Goal: Communication & Community: Share content

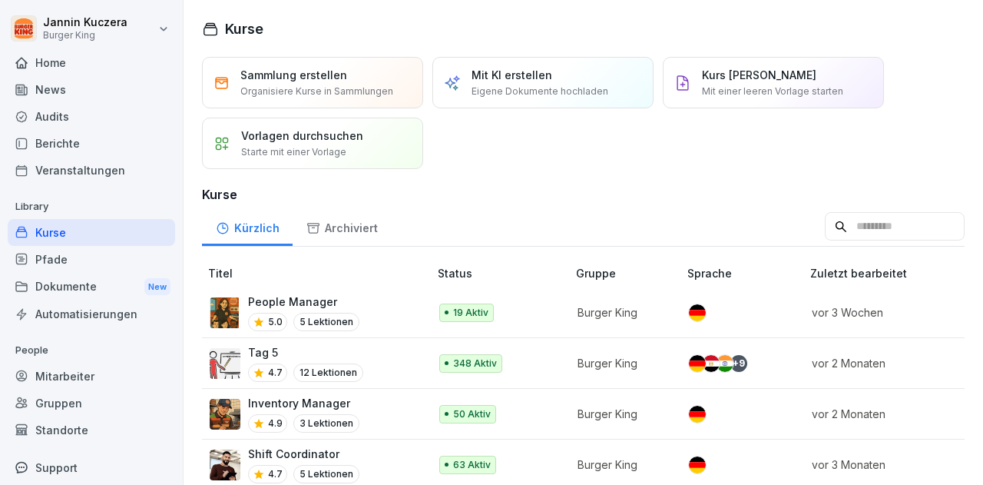
click at [70, 89] on div "News" at bounding box center [91, 89] width 167 height 27
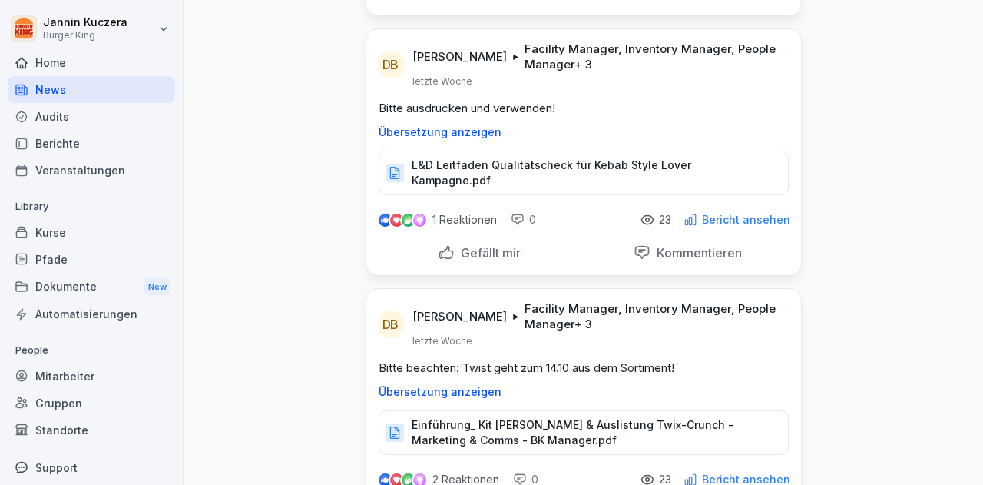
scroll to position [7107, 0]
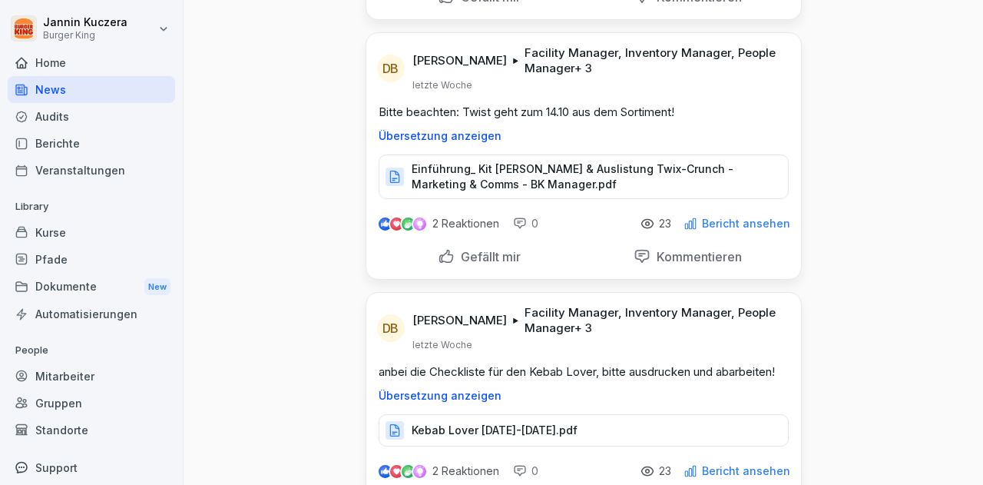
click at [500, 161] on p "Einführung_ Kit [PERSON_NAME] & Auslistung Twix-Crunch - Marketing & Comms - BK…" at bounding box center [592, 176] width 361 height 31
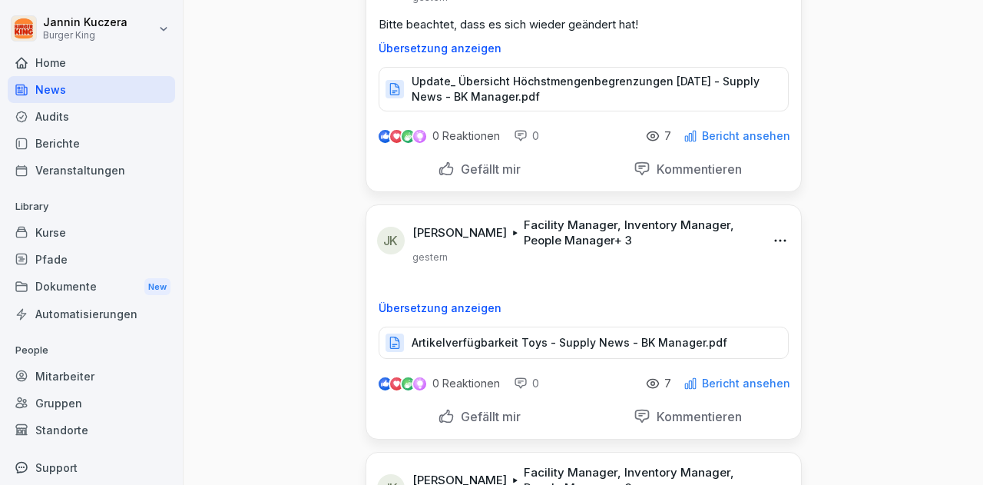
scroll to position [0, 0]
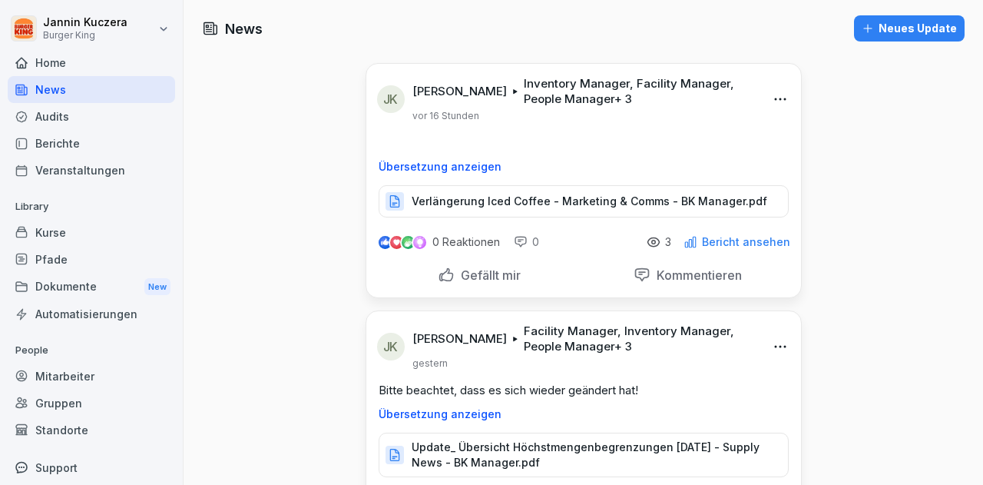
click at [910, 30] on div "Neues Update" at bounding box center [909, 28] width 95 height 17
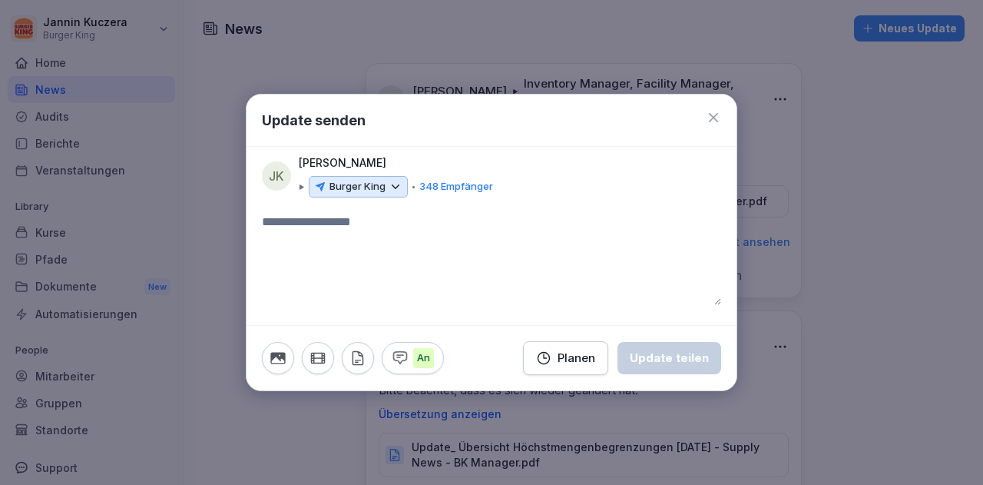
click at [398, 187] on icon at bounding box center [396, 187] width 14 height 14
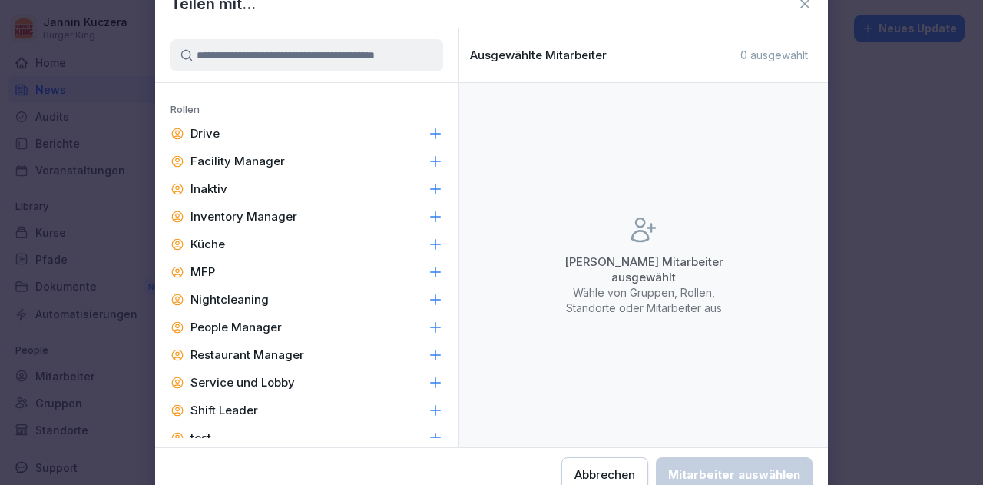
scroll to position [733, 0]
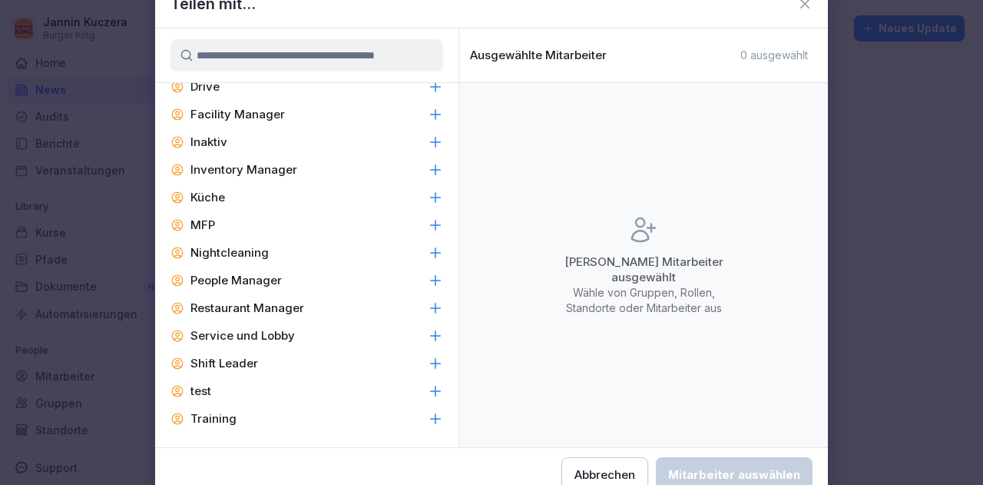
click at [263, 115] on p "Facility Manager" at bounding box center [237, 114] width 94 height 15
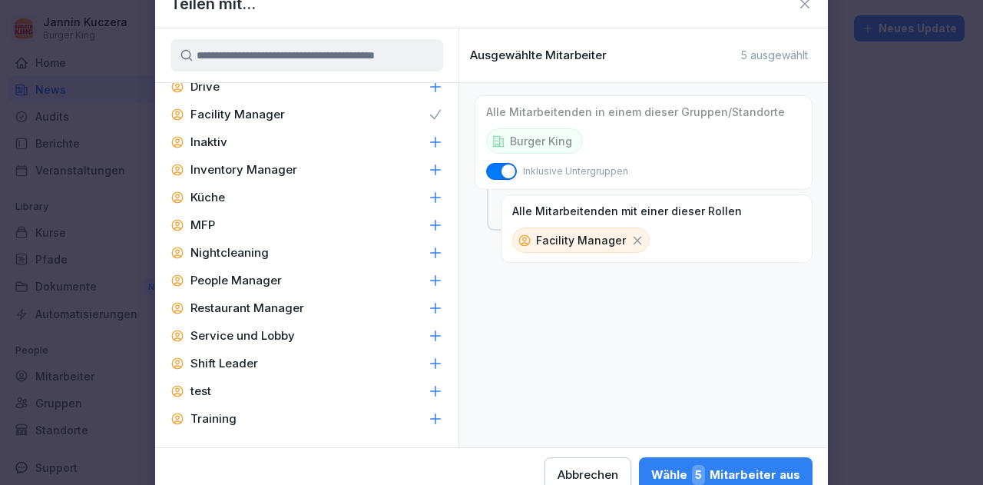
click at [247, 169] on p "Inventory Manager" at bounding box center [243, 169] width 107 height 15
click at [221, 282] on p "People Manager" at bounding box center [235, 280] width 91 height 15
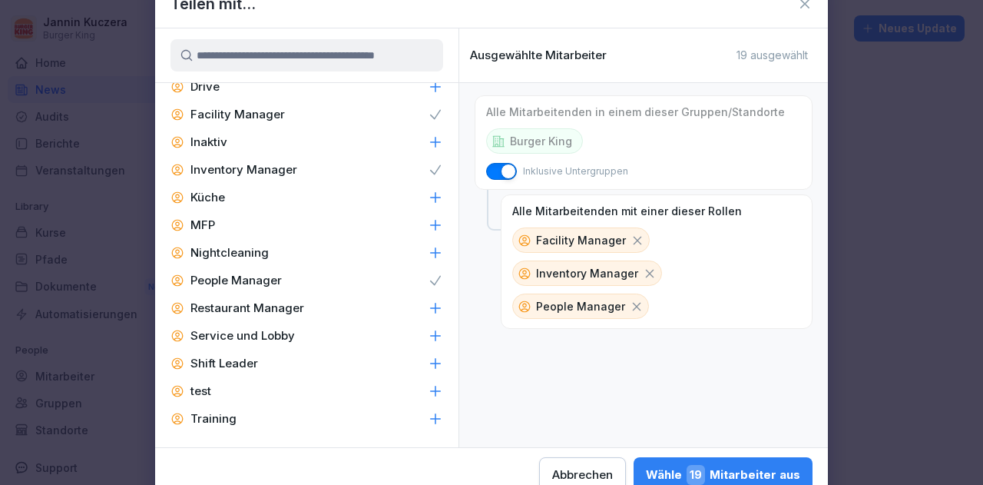
click at [217, 314] on p "Restaurant Manager" at bounding box center [247, 307] width 114 height 15
click at [197, 362] on p "Shift Leader" at bounding box center [224, 363] width 68 height 15
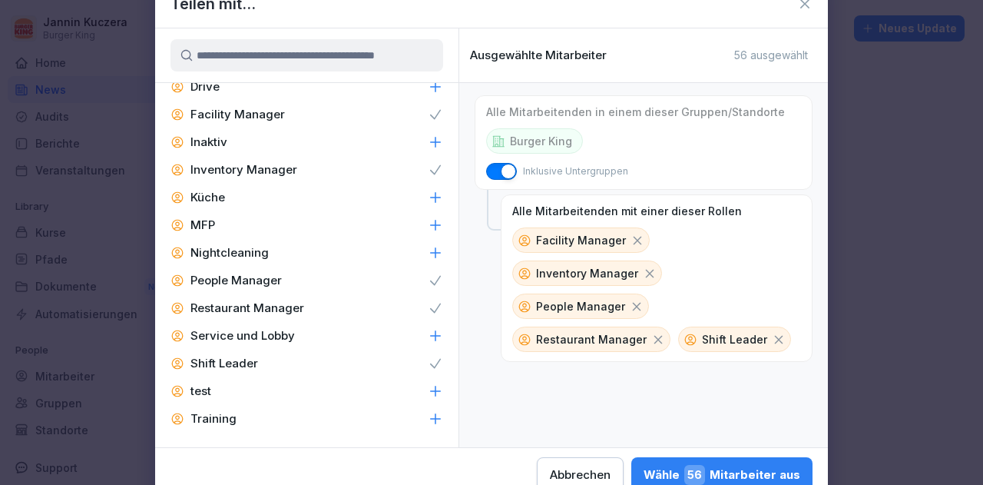
click at [736, 471] on div "Wähle 56 Mitarbeiter aus" at bounding box center [721, 475] width 157 height 20
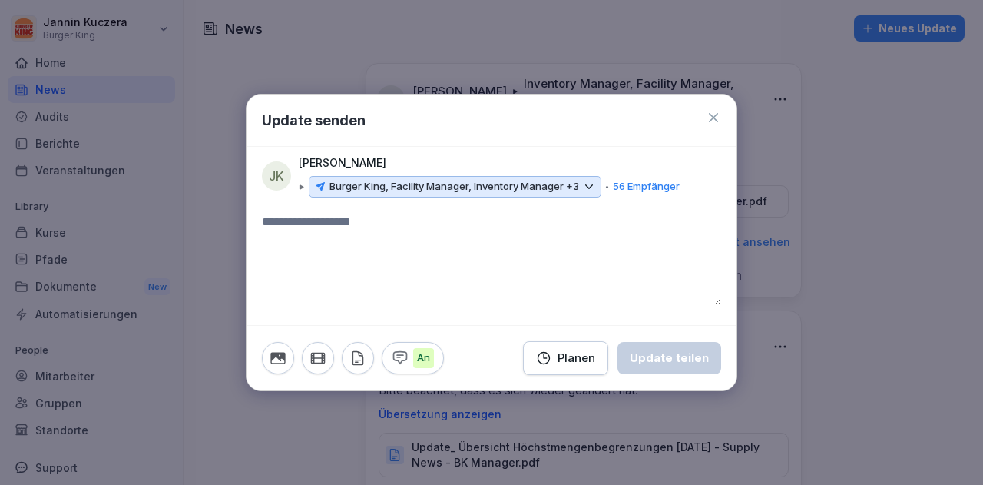
click at [395, 261] on textarea at bounding box center [491, 259] width 459 height 92
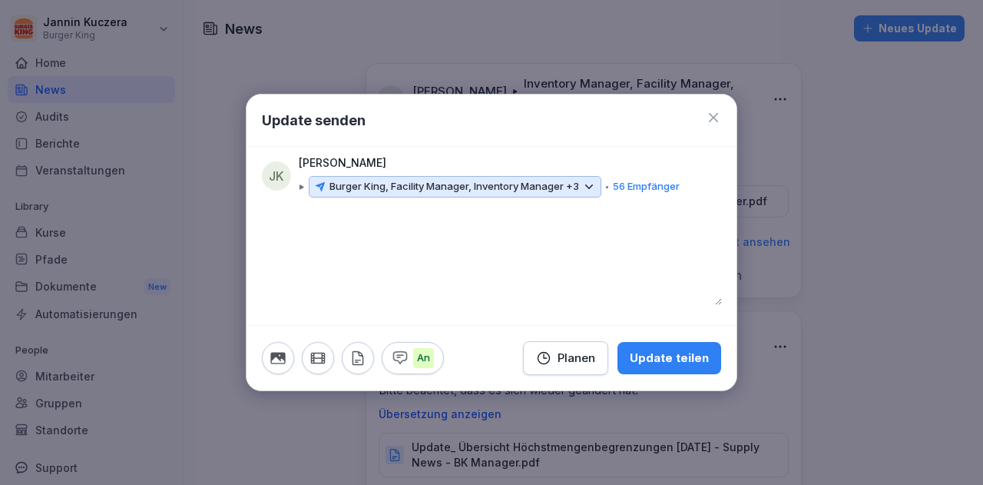
click at [369, 356] on button "button" at bounding box center [358, 358] width 32 height 32
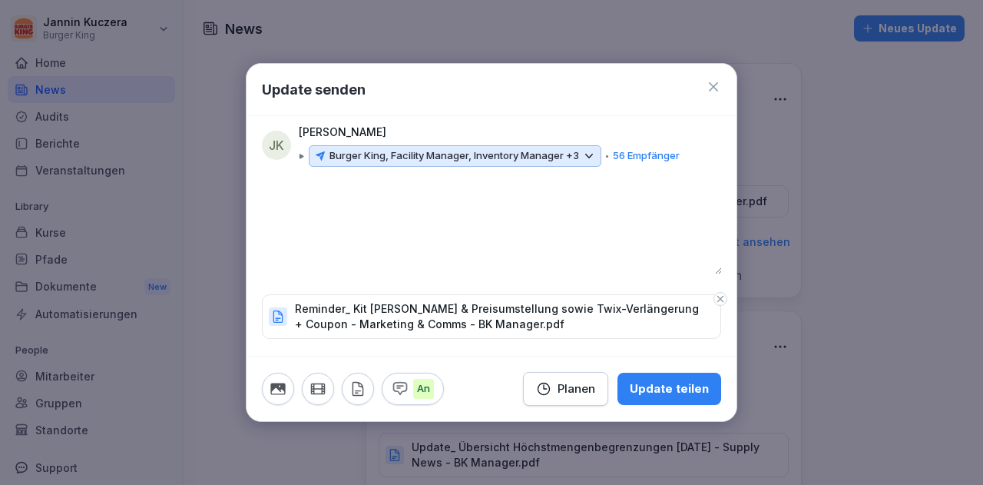
click at [672, 385] on div "Update teilen" at bounding box center [669, 388] width 79 height 17
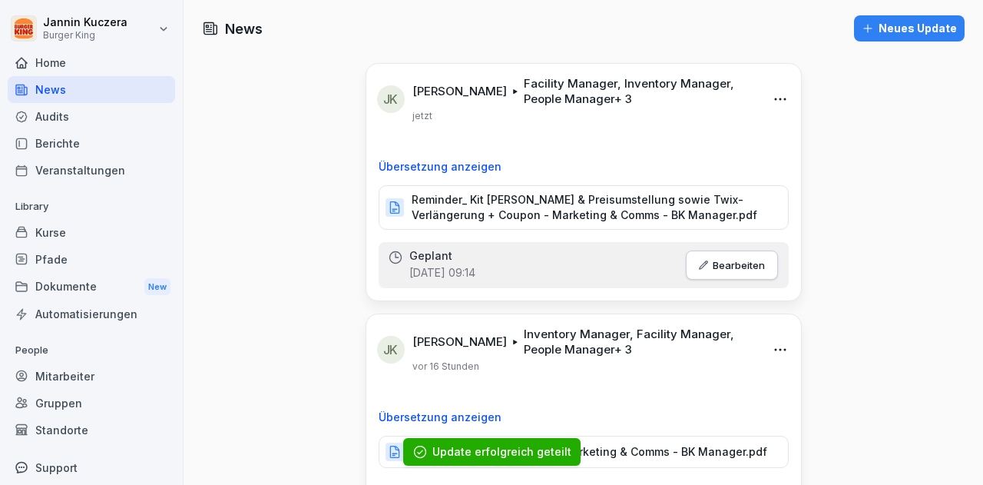
click at [879, 35] on div "Neues Update" at bounding box center [909, 28] width 95 height 17
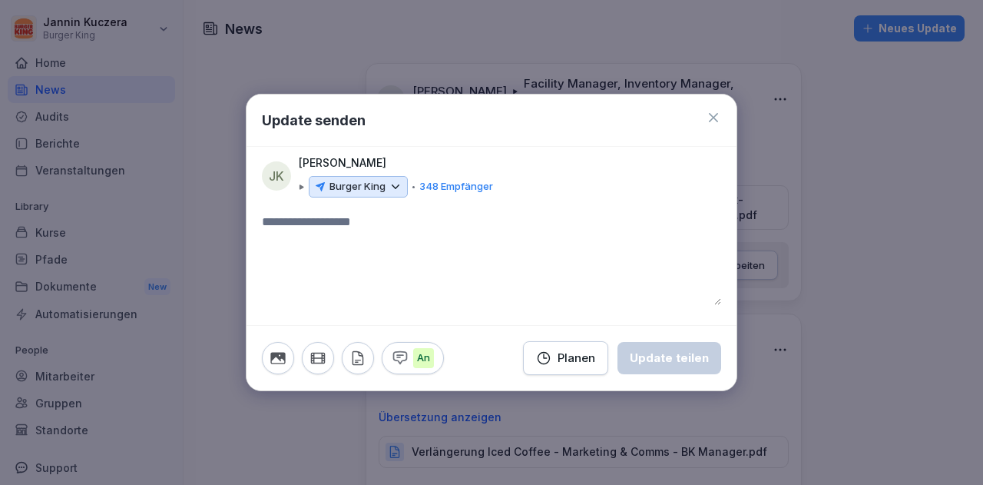
click at [400, 180] on icon at bounding box center [396, 187] width 14 height 14
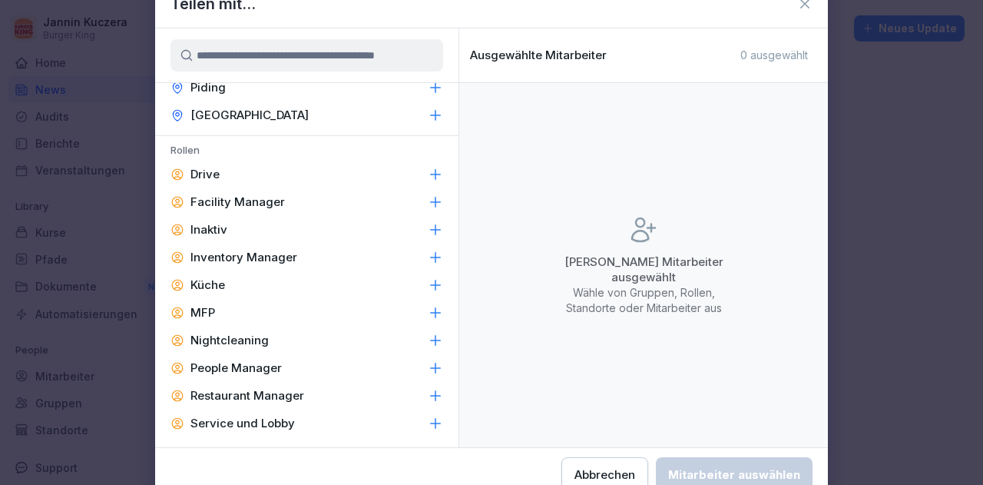
scroll to position [647, 0]
click at [257, 200] on p "Facility Manager" at bounding box center [237, 200] width 94 height 15
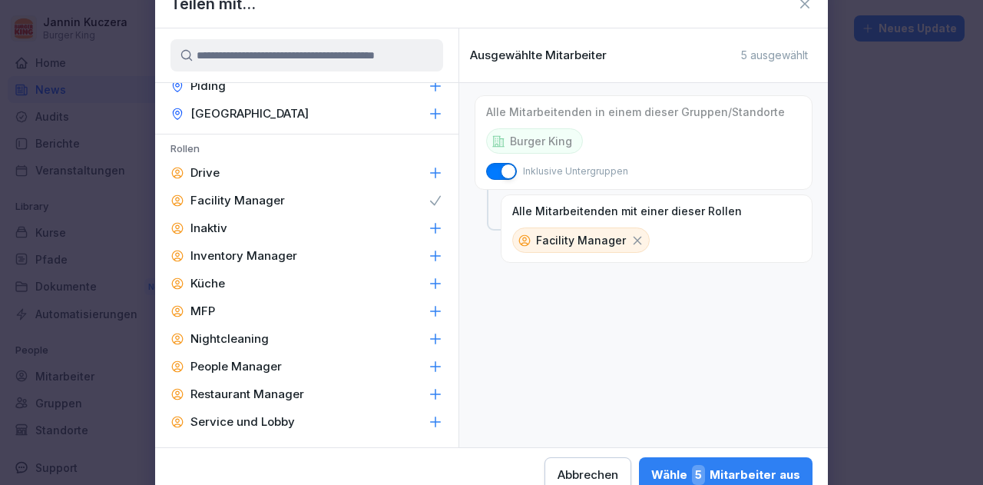
click at [236, 253] on p "Inventory Manager" at bounding box center [243, 255] width 107 height 15
click at [221, 362] on p "People Manager" at bounding box center [235, 366] width 91 height 15
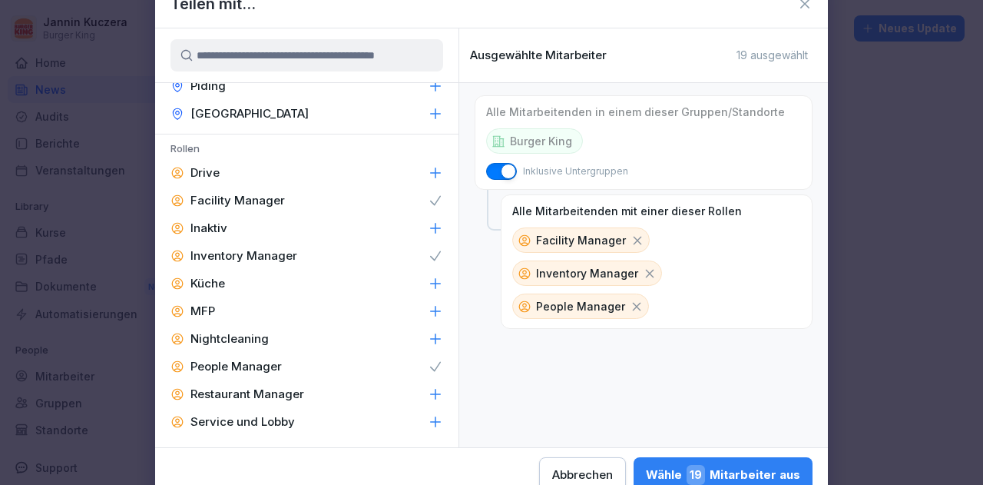
click at [219, 392] on p "Restaurant Manager" at bounding box center [247, 393] width 114 height 15
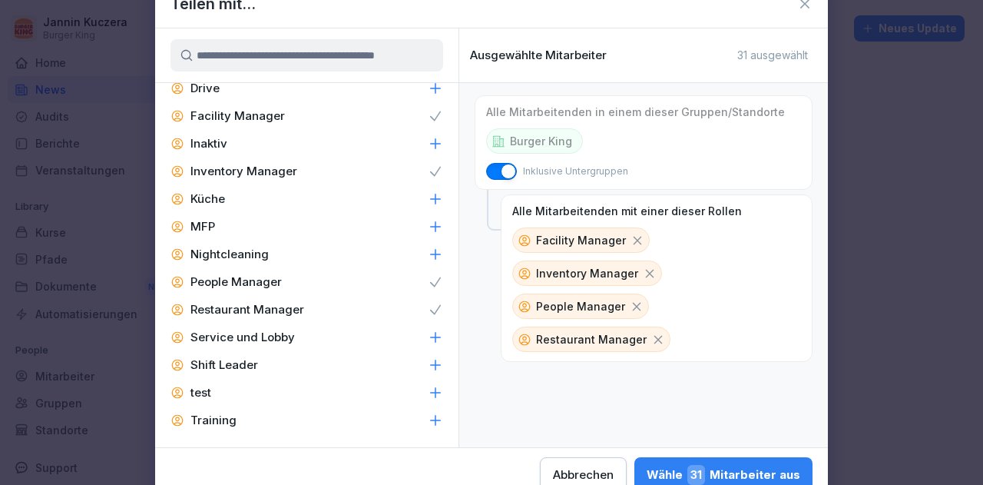
scroll to position [733, 0]
click at [231, 367] on p "Shift Leader" at bounding box center [224, 363] width 68 height 15
click at [733, 465] on div "Wähle 56 Mitarbeiter aus" at bounding box center [721, 475] width 157 height 20
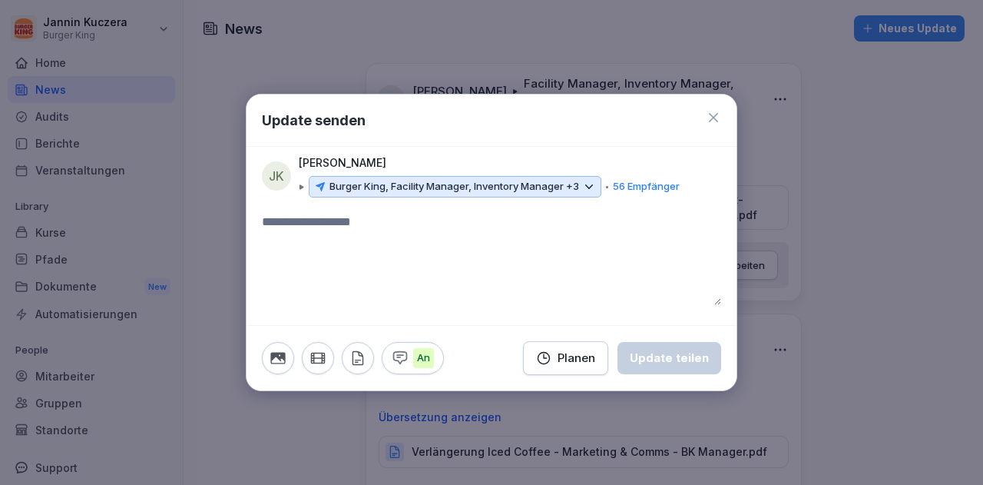
click at [354, 250] on textarea at bounding box center [491, 259] width 459 height 92
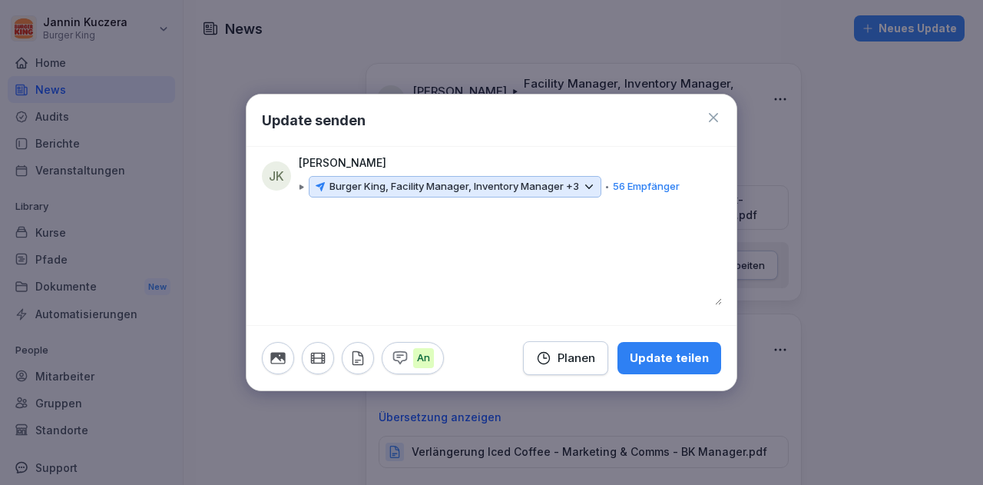
click at [359, 352] on icon "button" at bounding box center [357, 357] width 17 height 17
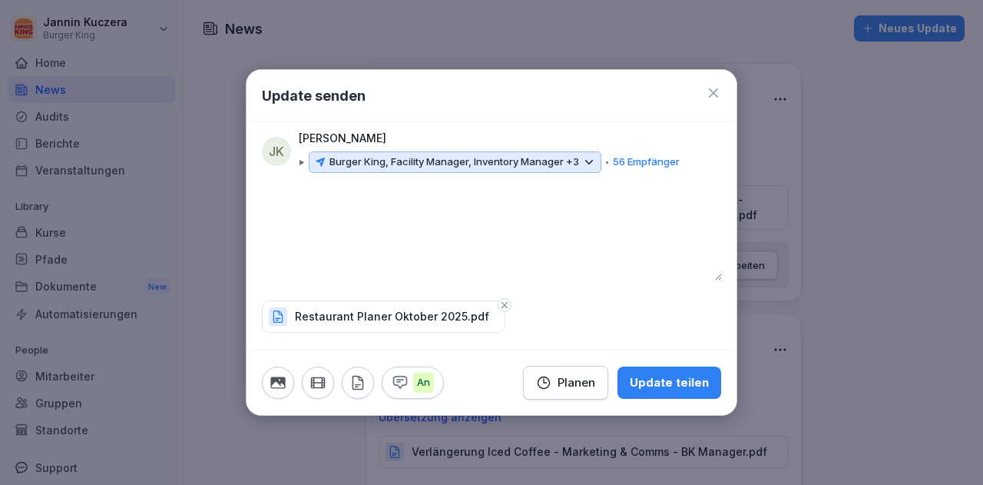
click at [682, 377] on div "Update teilen" at bounding box center [669, 382] width 79 height 17
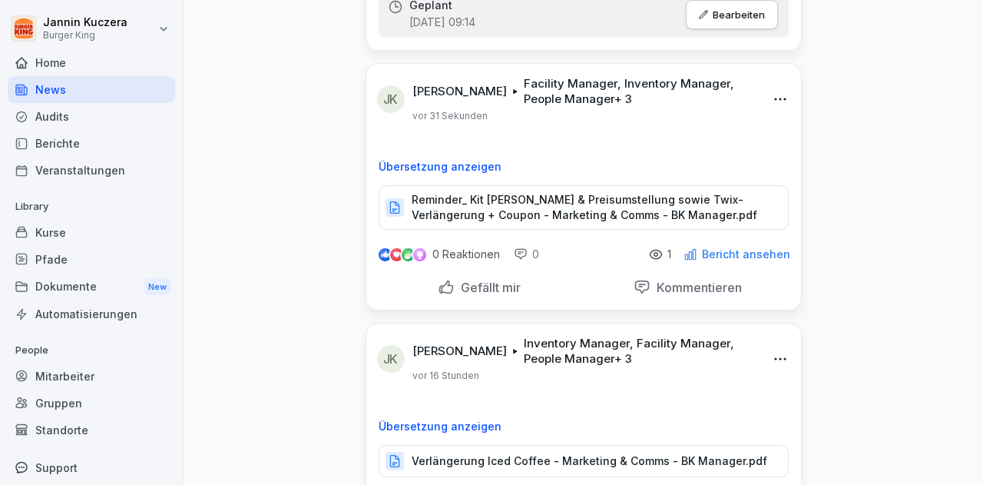
scroll to position [207, 0]
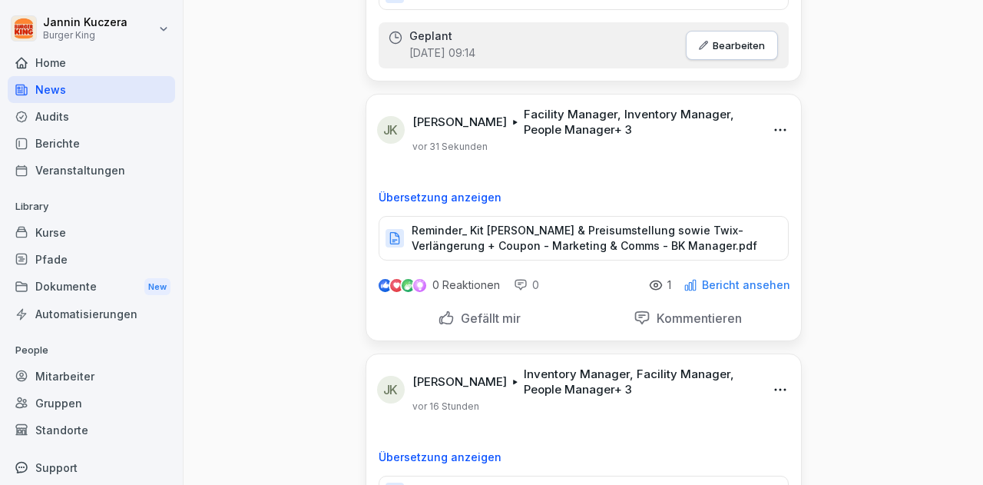
click at [541, 232] on p "Reminder_ Kit [PERSON_NAME] & Preisumstellung sowie Twix-Verlängerung + Coupon …" at bounding box center [592, 238] width 361 height 31
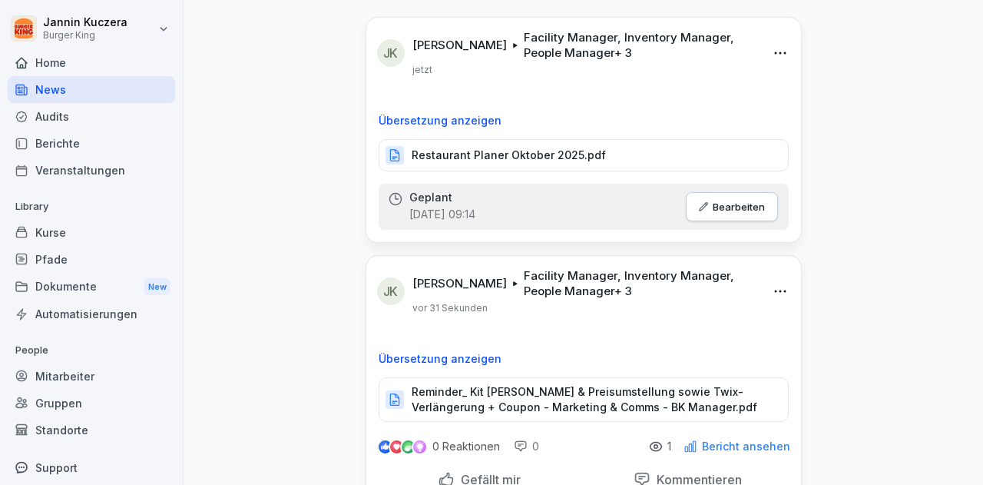
scroll to position [33, 0]
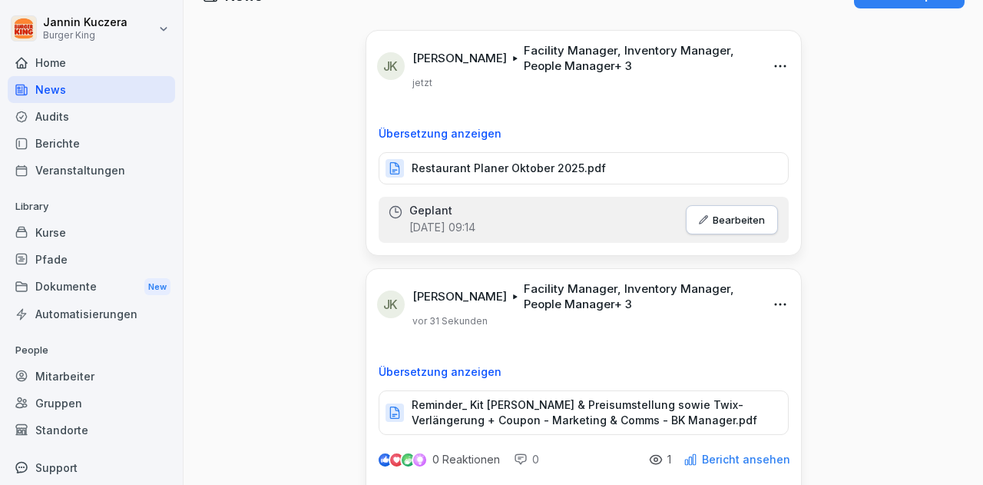
click at [517, 173] on p "Restaurant Planer Oktober 2025.pdf" at bounding box center [509, 167] width 194 height 15
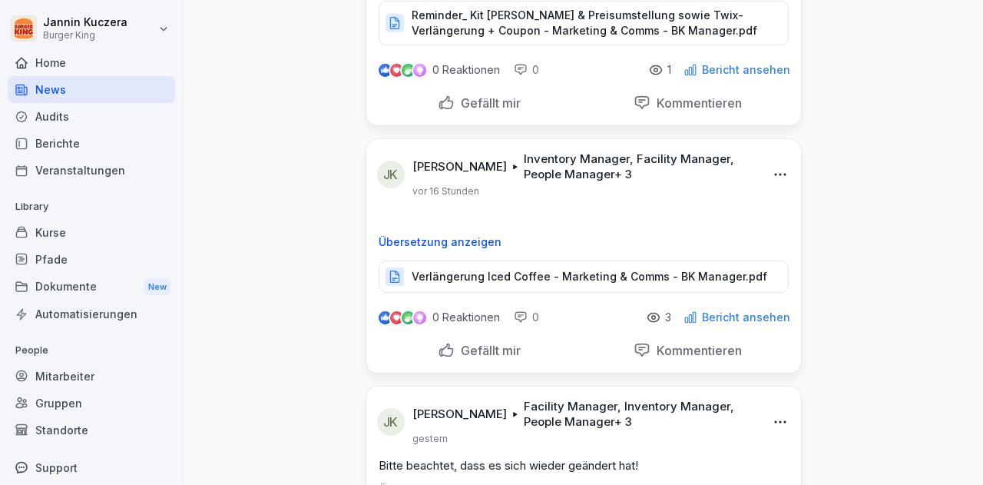
scroll to position [514, 0]
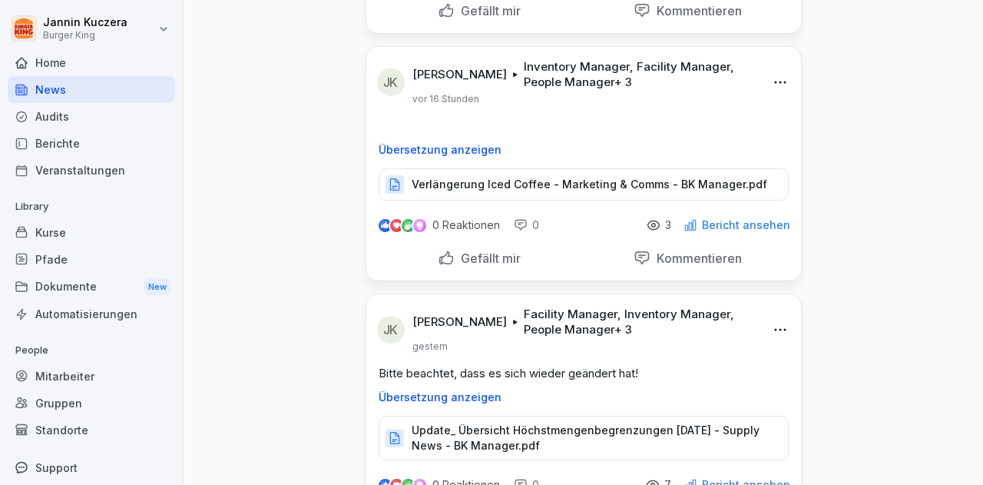
click at [653, 180] on p "Verlängerung Iced Coffee - Marketing & Comms - BK Manager.pdf" at bounding box center [590, 184] width 356 height 15
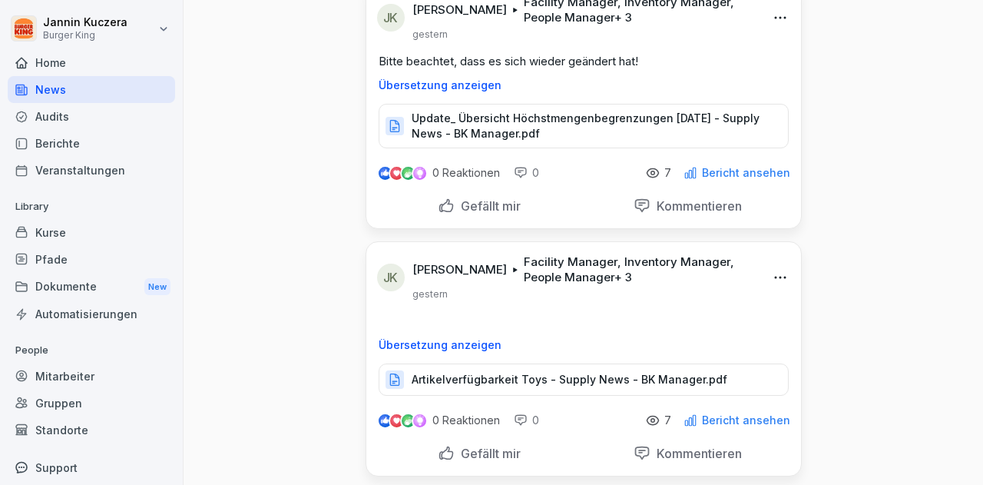
scroll to position [839, 0]
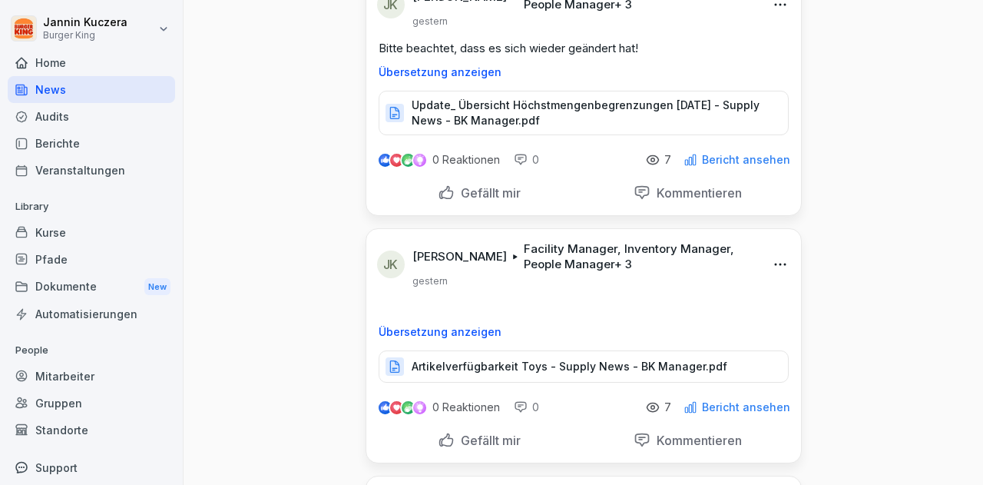
click at [530, 360] on p "Artikelverfügbarkeit Toys - Supply News - BK Manager.pdf" at bounding box center [570, 366] width 316 height 15
click at [57, 139] on div "Berichte" at bounding box center [91, 143] width 167 height 27
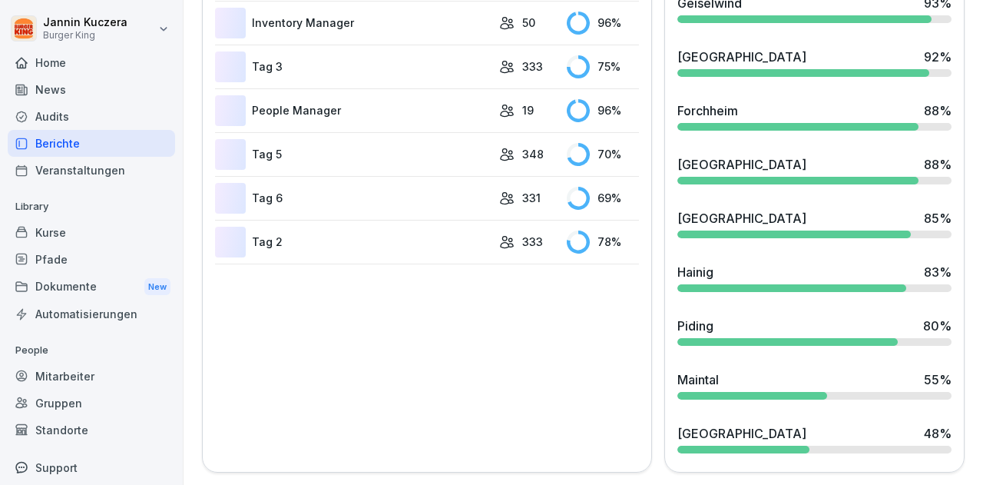
scroll to position [94, 0]
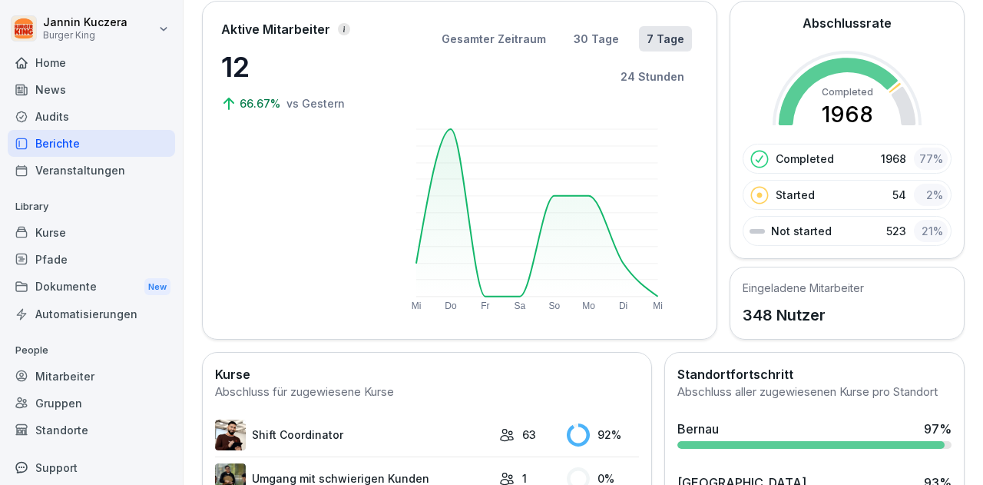
click at [51, 84] on div "News" at bounding box center [91, 89] width 167 height 27
